Goal: Information Seeking & Learning: Learn about a topic

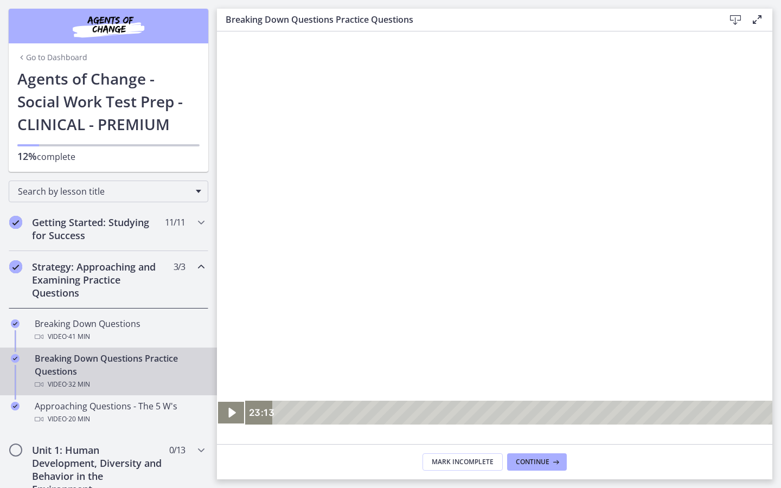
scroll to position [211, 0]
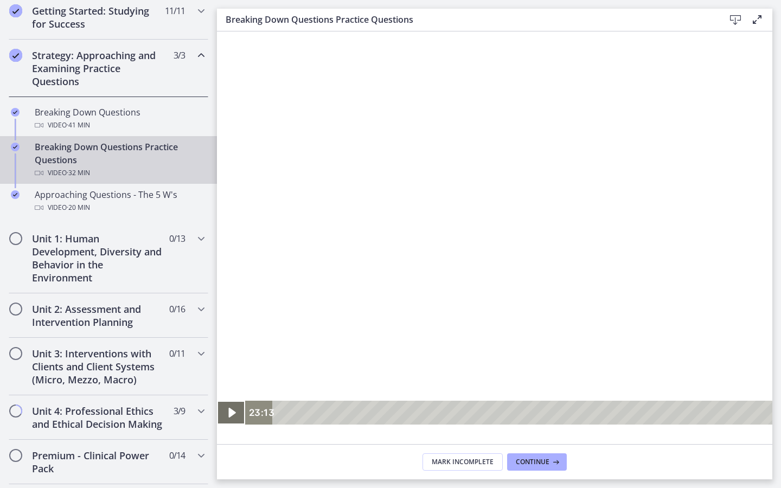
click at [222, 425] on icon "Play Video" at bounding box center [232, 413] width 28 height 24
click at [231, 427] on icon "Pause" at bounding box center [231, 412] width 34 height 29
click at [231, 417] on icon "Play Video" at bounding box center [231, 413] width 7 height 10
click at [587, 226] on div at bounding box center [607, 227] width 781 height 393
click at [230, 417] on icon "Play Video" at bounding box center [231, 413] width 7 height 10
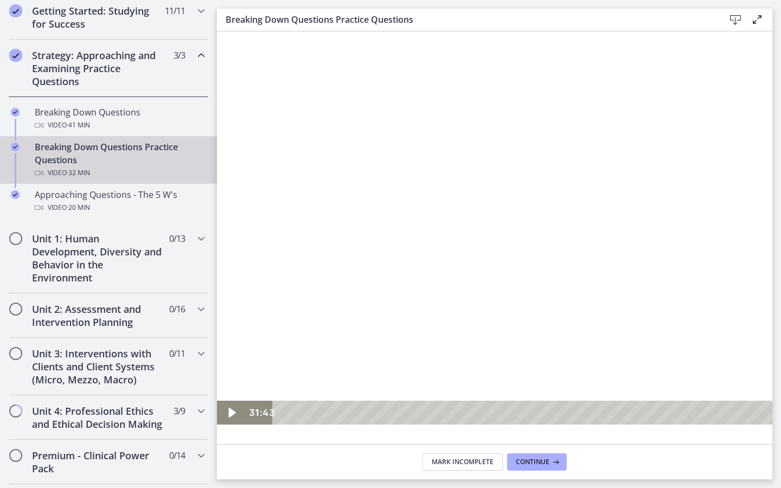
click at [333, 247] on div at bounding box center [607, 227] width 781 height 393
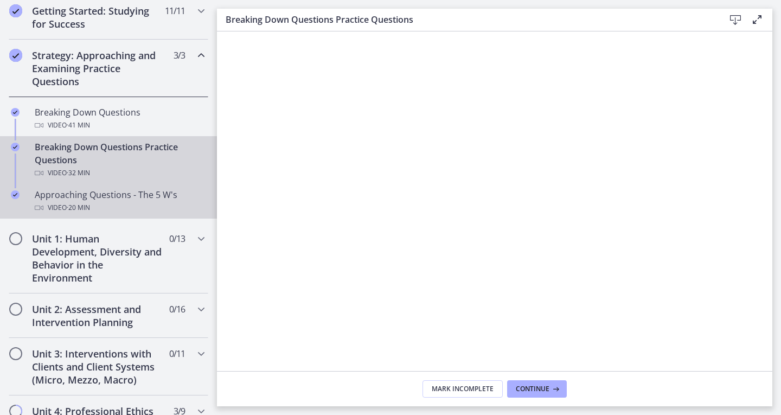
click at [139, 203] on div "Video · 20 min" at bounding box center [119, 207] width 169 height 13
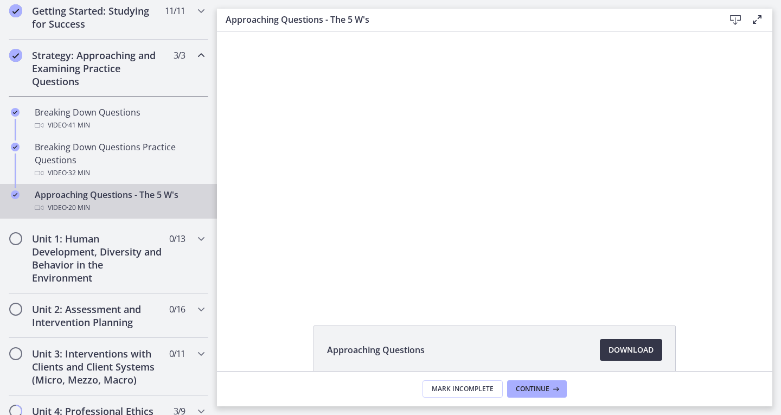
click at [627, 351] on span "Download Opens in a new window" at bounding box center [630, 349] width 45 height 13
click at [106, 256] on h2 "Unit 1: Human Development, Diversity and Behavior in the Environment" at bounding box center [98, 258] width 132 height 52
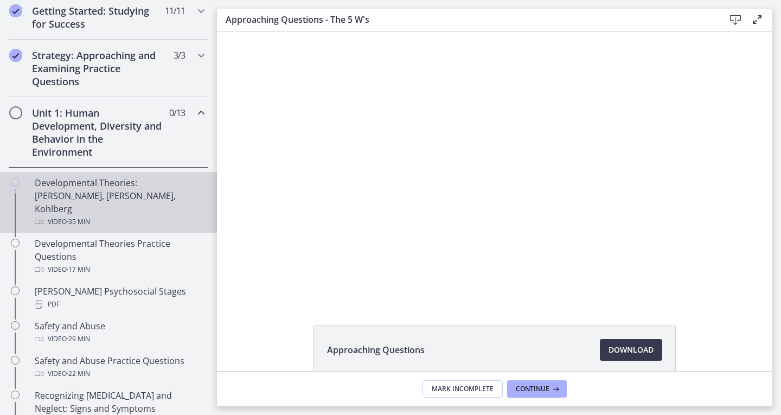
click at [101, 187] on div "Developmental Theories: [PERSON_NAME], [PERSON_NAME], Kohlberg Video · 35 min" at bounding box center [119, 202] width 169 height 52
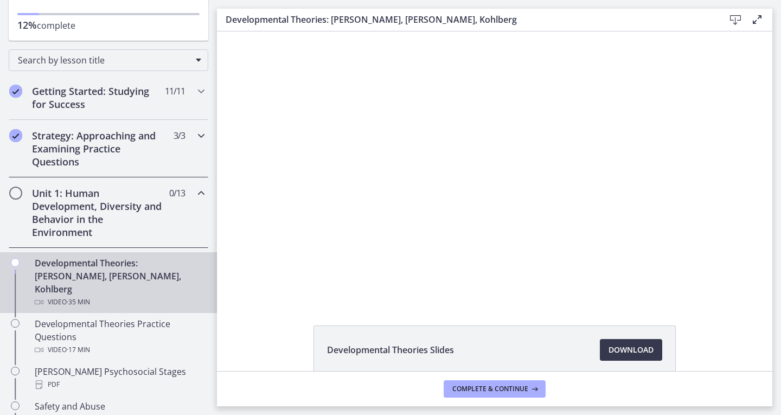
scroll to position [103, 0]
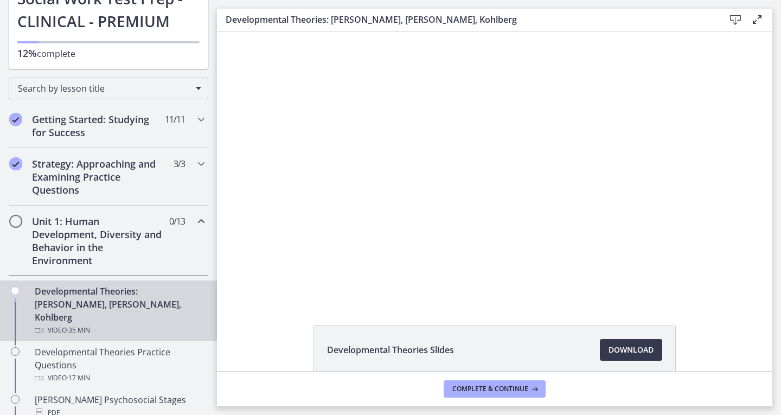
click at [92, 242] on h2 "Unit 1: Human Development, Diversity and Behavior in the Environment" at bounding box center [98, 241] width 132 height 52
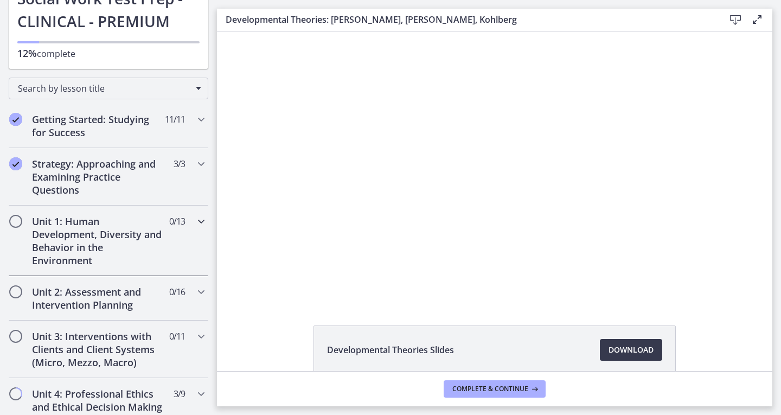
click at [102, 239] on h2 "Unit 1: Human Development, Diversity and Behavior in the Environment" at bounding box center [98, 241] width 132 height 52
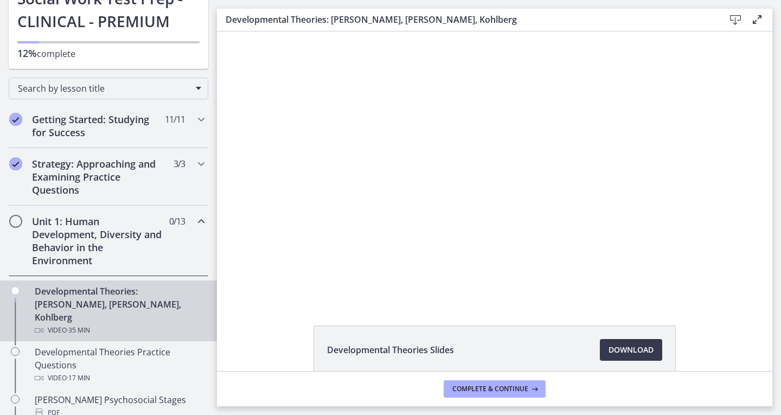
click at [20, 217] on span "Chapters" at bounding box center [15, 221] width 13 height 13
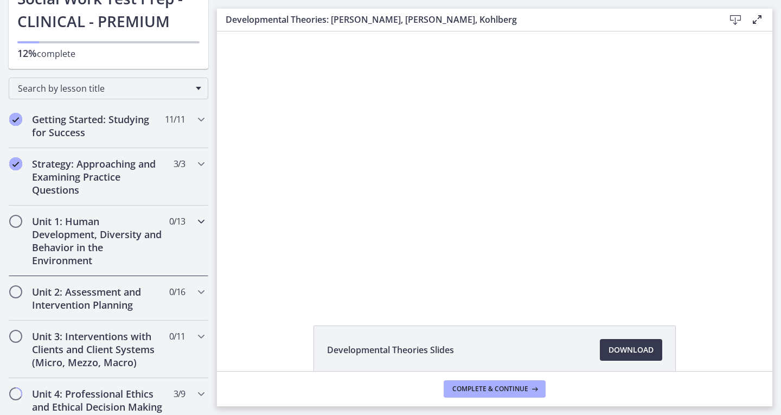
click at [20, 217] on span "Chapters" at bounding box center [15, 221] width 13 height 13
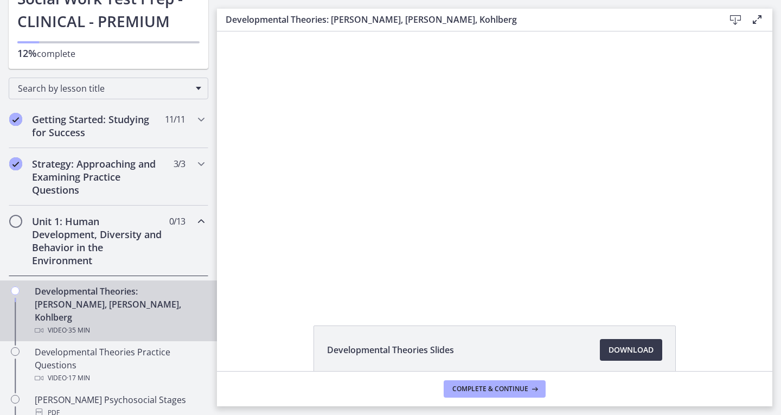
click at [42, 301] on div "Developmental Theories: [PERSON_NAME], [PERSON_NAME], Kohlberg Video · 35 min" at bounding box center [119, 311] width 169 height 52
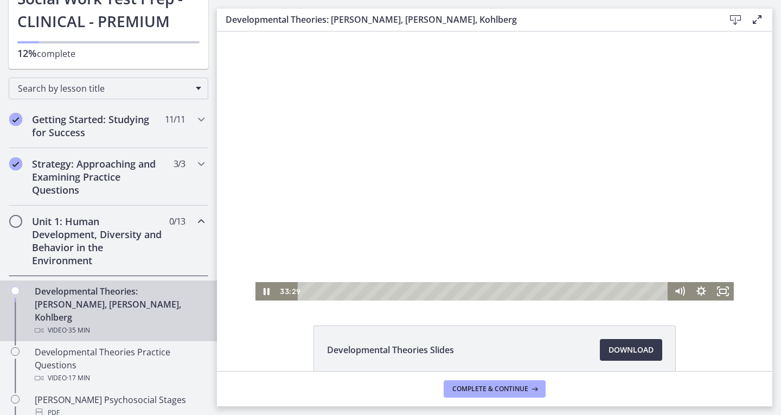
click at [340, 281] on div at bounding box center [494, 165] width 478 height 269
click at [719, 290] on icon "Fullscreen" at bounding box center [723, 291] width 22 height 18
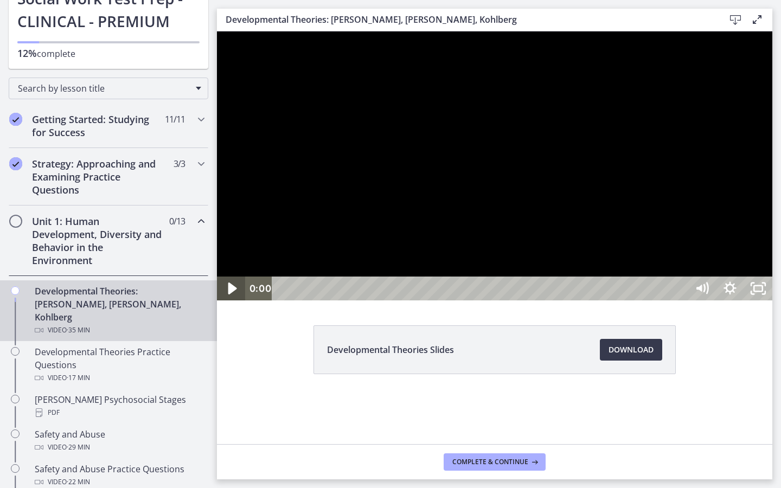
click at [230, 294] on icon "Play Video" at bounding box center [232, 288] width 9 height 12
click at [239, 300] on icon "Pause" at bounding box center [231, 288] width 28 height 24
